Goal: Transaction & Acquisition: Purchase product/service

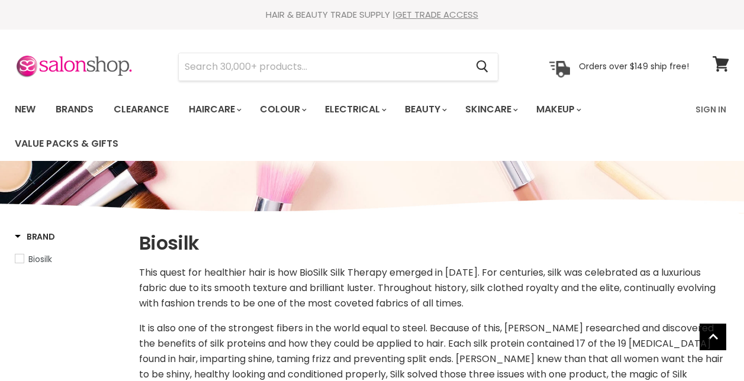
select select "manual"
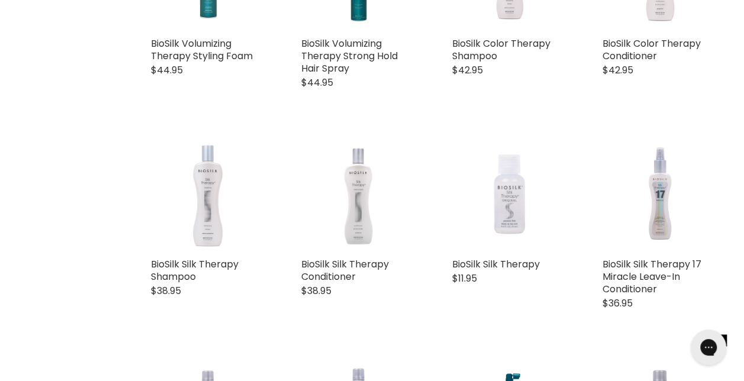
scroll to position [803, 0]
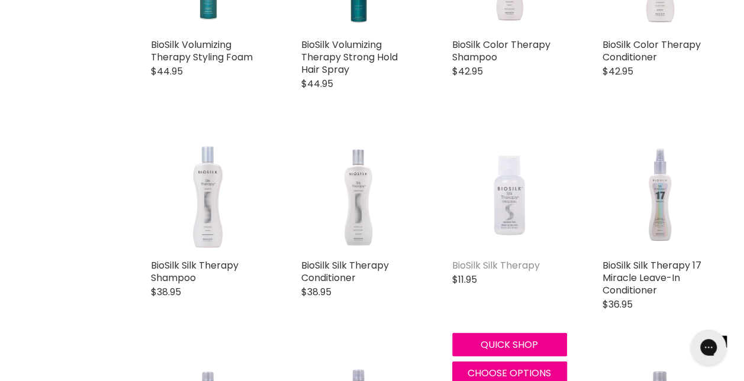
click at [499, 259] on link "BioSilk Silk Therapy" at bounding box center [496, 266] width 88 height 14
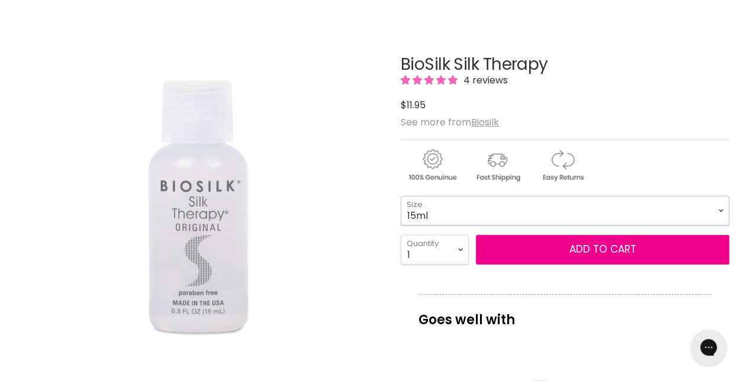
click at [429, 219] on select "15ml 67ml 167ml 355ml 1L" at bounding box center [565, 211] width 329 height 30
click at [401, 196] on select "15ml 67ml 167ml 355ml 1L" at bounding box center [565, 211] width 329 height 30
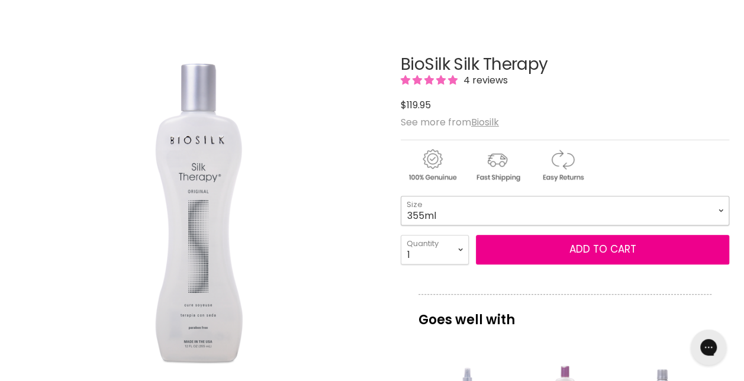
click at [468, 202] on select "15ml 67ml 167ml 355ml 1L" at bounding box center [565, 211] width 329 height 30
click at [401, 196] on select "15ml 67ml 167ml 355ml 1L" at bounding box center [565, 211] width 329 height 30
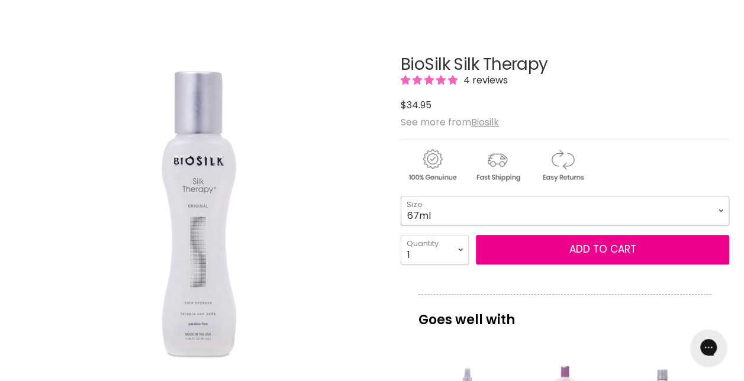
click at [434, 210] on select "15ml 67ml 167ml 355ml 1L" at bounding box center [565, 211] width 329 height 30
click at [401, 196] on select "15ml 67ml 167ml 355ml 1L" at bounding box center [565, 211] width 329 height 30
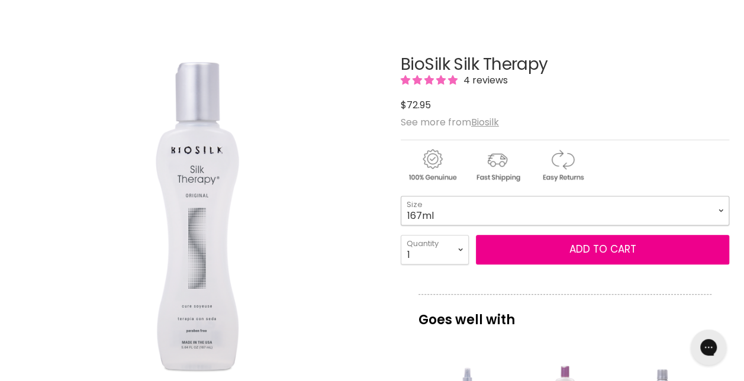
click at [438, 216] on select "15ml 67ml 167ml 355ml 1L" at bounding box center [565, 211] width 329 height 30
click at [401, 196] on select "15ml 67ml 167ml 355ml 1L" at bounding box center [565, 211] width 329 height 30
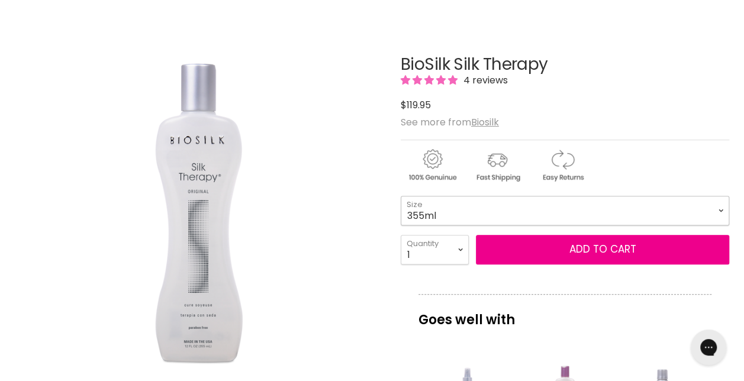
click at [432, 217] on select "15ml 67ml 167ml 355ml 1L" at bounding box center [565, 211] width 329 height 30
click at [401, 196] on select "15ml 67ml 167ml 355ml 1L" at bounding box center [565, 211] width 329 height 30
select select "1L"
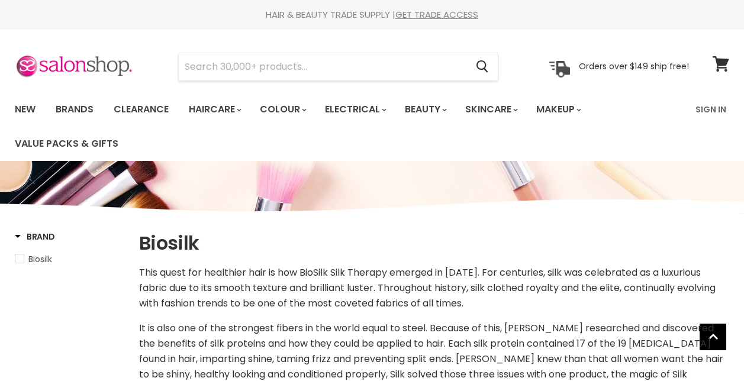
select select "manual"
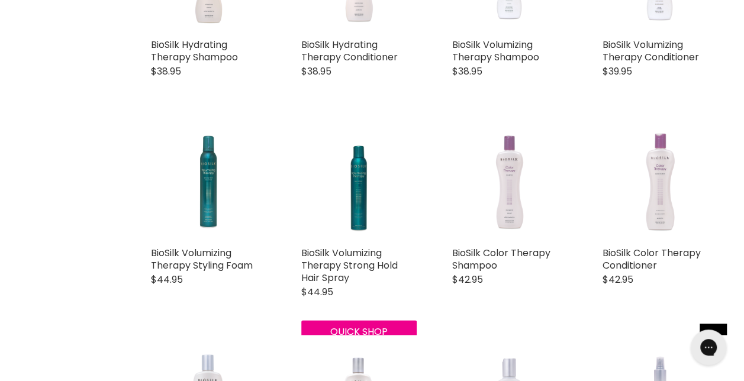
scroll to position [587, 0]
